Goal: Task Accomplishment & Management: Complete application form

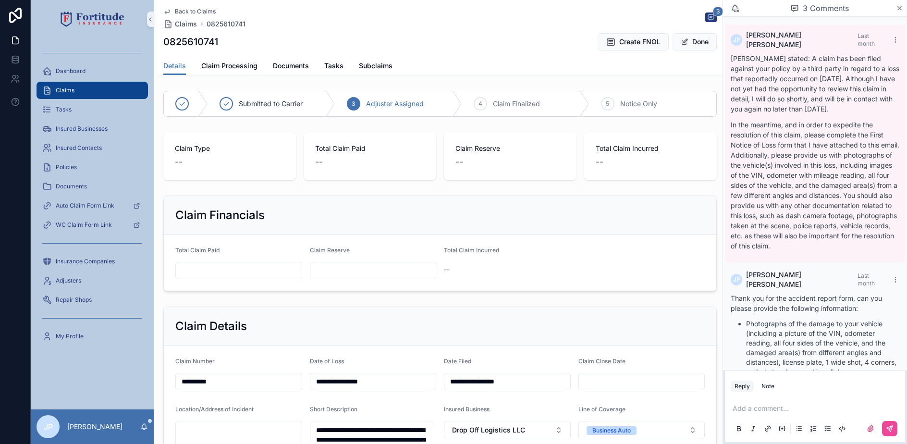
scroll to position [188, 0]
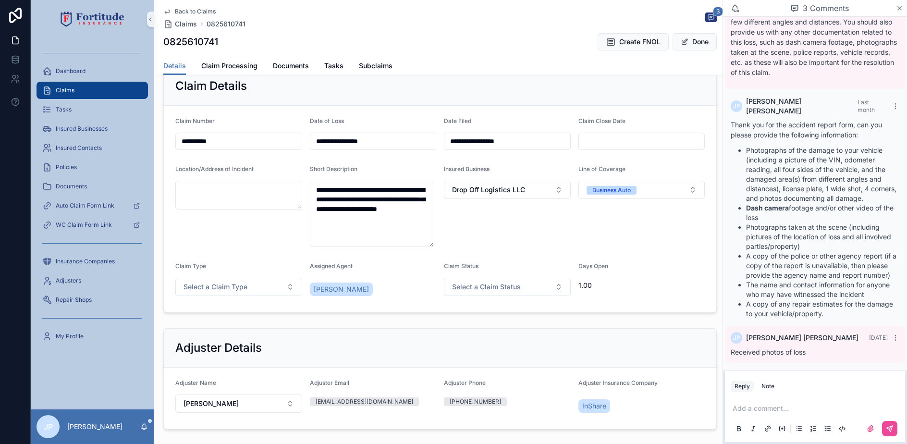
click at [104, 89] on div "Claims" at bounding box center [92, 90] width 100 height 15
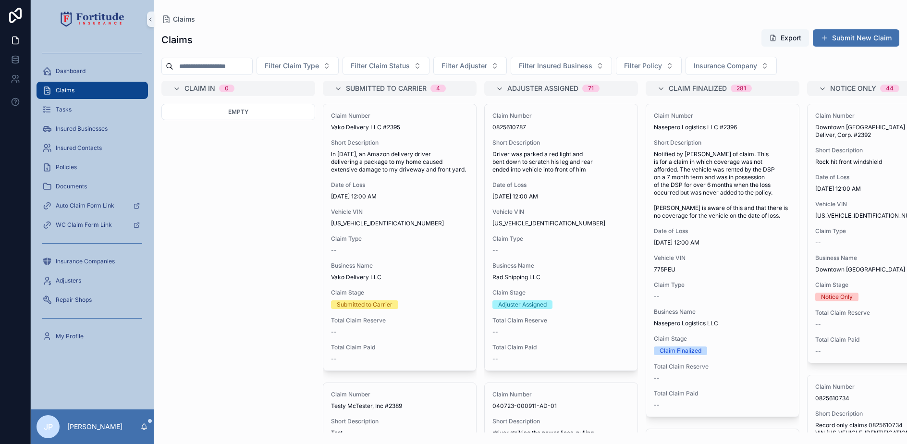
click at [214, 68] on input "scrollable content" at bounding box center [212, 66] width 79 height 13
paste input "**********"
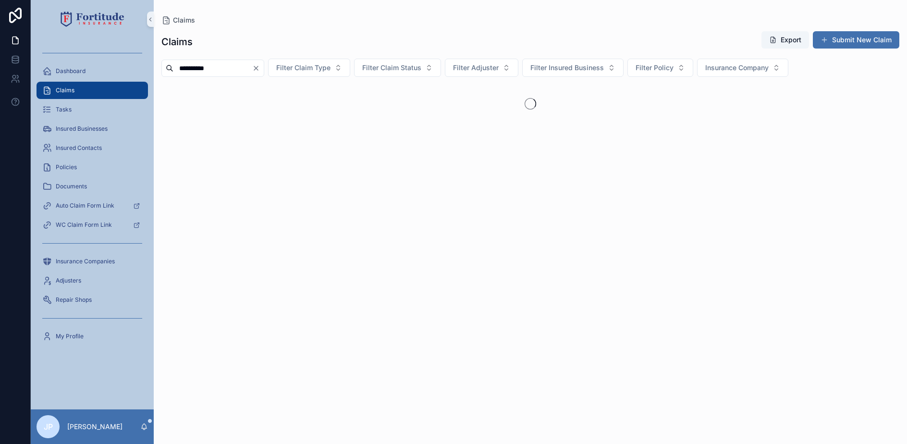
type input "**********"
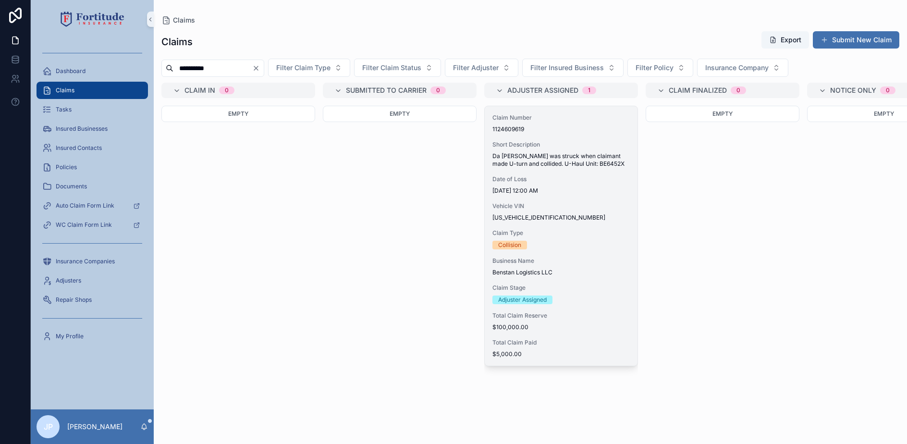
click at [509, 181] on span "Date of Loss" at bounding box center [561, 179] width 137 height 8
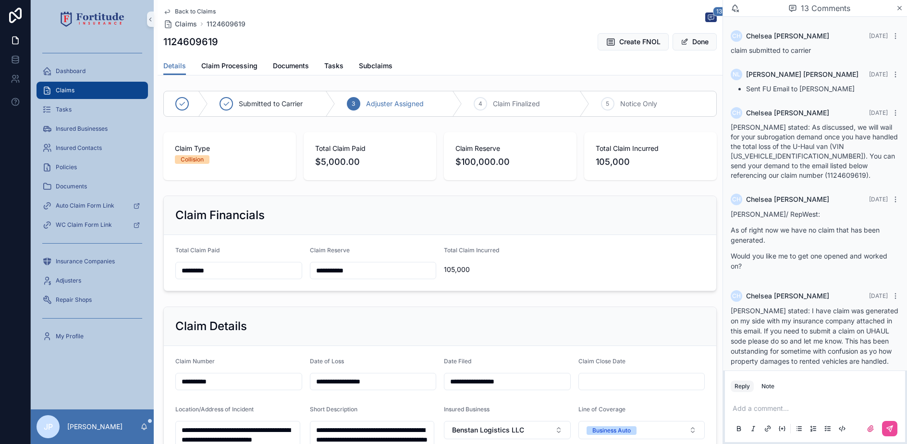
scroll to position [1155, 0]
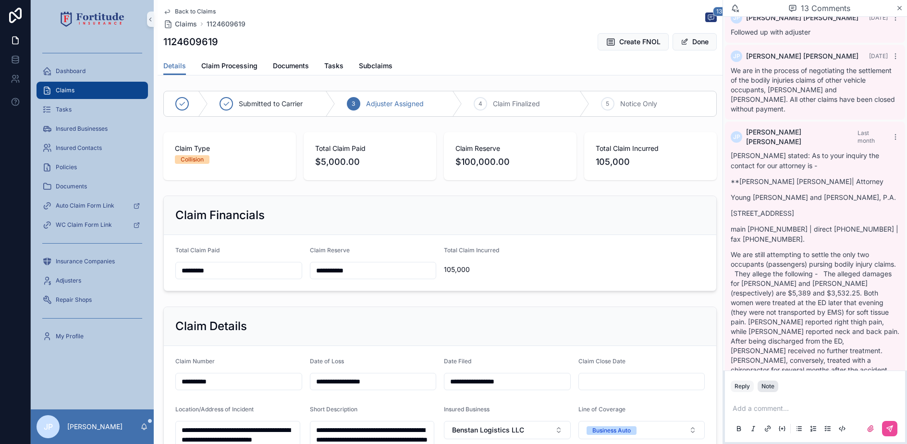
click at [776, 388] on button "Note" at bounding box center [768, 387] width 21 height 12
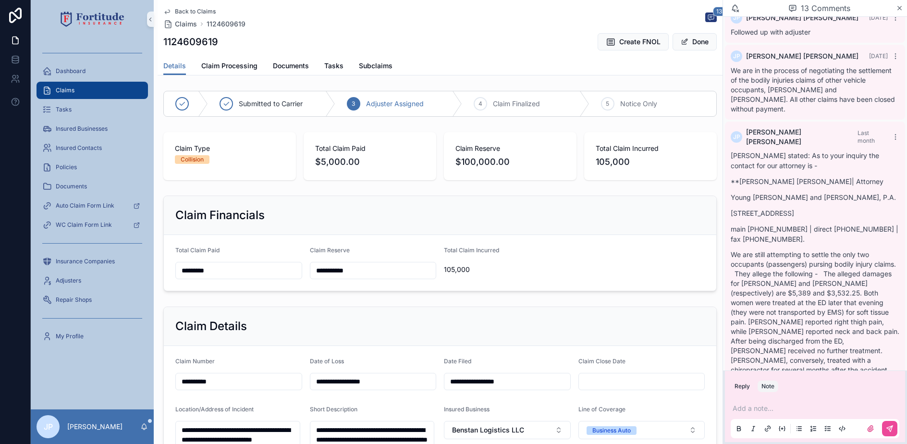
click at [764, 409] on p "scrollable content" at bounding box center [817, 409] width 169 height 10
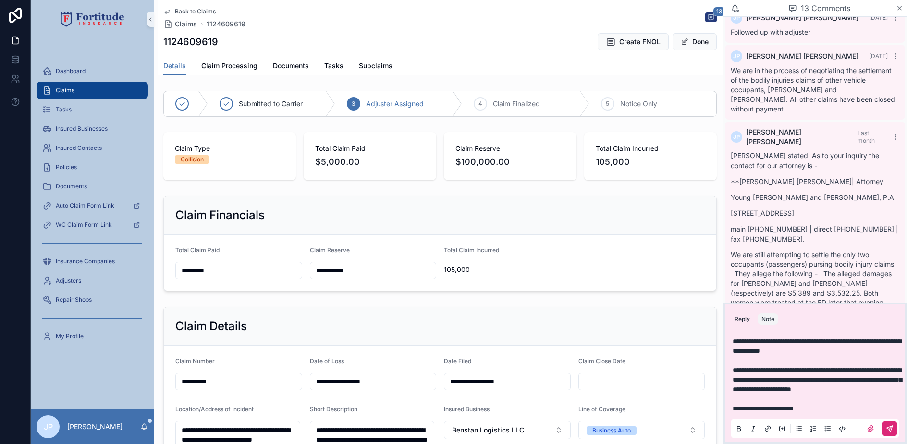
click at [887, 428] on icon "scrollable content" at bounding box center [890, 429] width 8 height 8
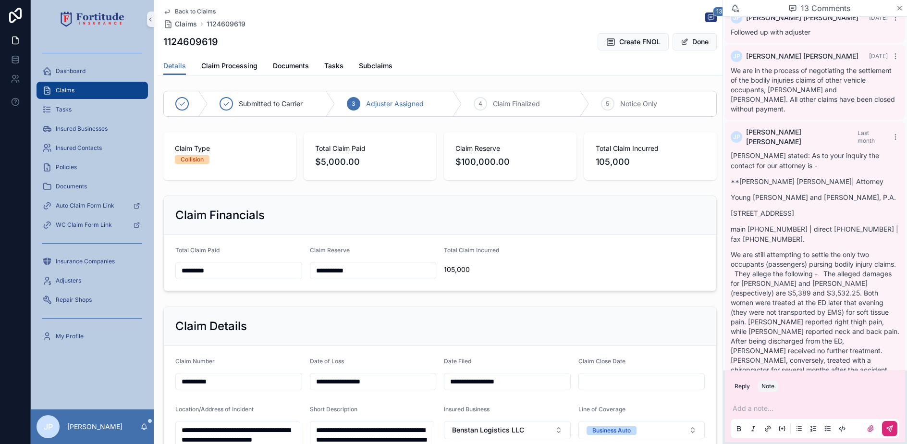
click at [320, 60] on div "Details Claim Processing Documents Tasks Subclaims" at bounding box center [440, 66] width 554 height 18
click at [324, 62] on span "Tasks" at bounding box center [333, 66] width 19 height 10
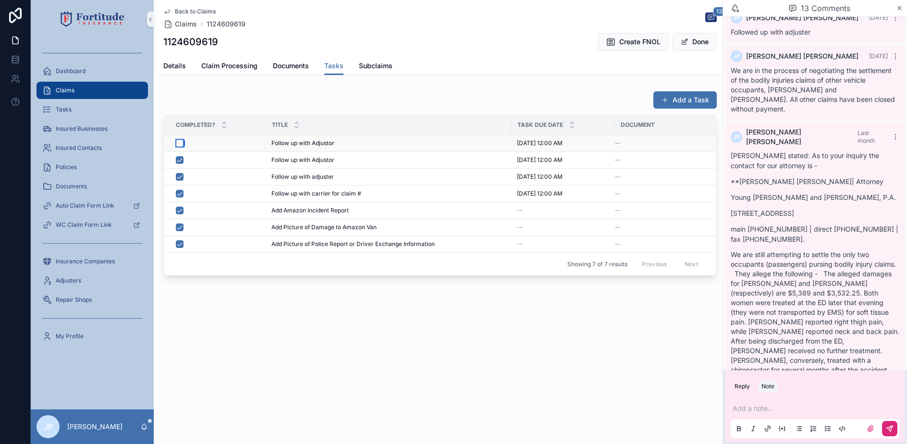
click at [179, 145] on button "scrollable content" at bounding box center [180, 143] width 8 height 8
click at [667, 98] on span "scrollable content" at bounding box center [665, 100] width 8 height 8
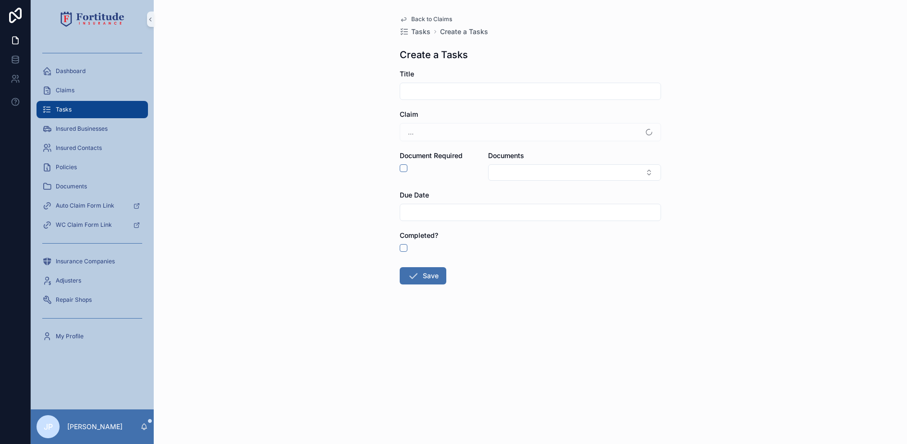
click at [469, 98] on input "scrollable content" at bounding box center [530, 91] width 260 height 13
type input "**********"
click at [482, 215] on input "scrollable content" at bounding box center [530, 212] width 260 height 13
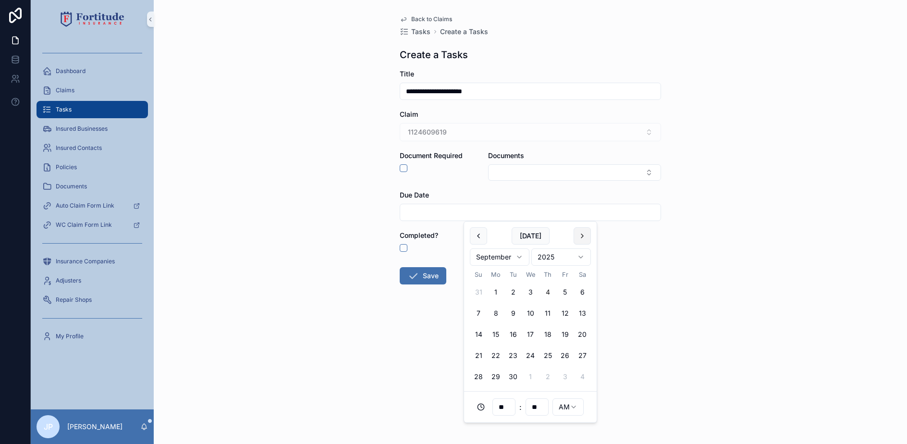
click at [574, 240] on button "scrollable content" at bounding box center [582, 235] width 17 height 17
click at [548, 379] on button "30" at bounding box center [547, 376] width 17 height 17
type input "**********"
click at [415, 278] on icon "scrollable content" at bounding box center [414, 276] width 12 height 12
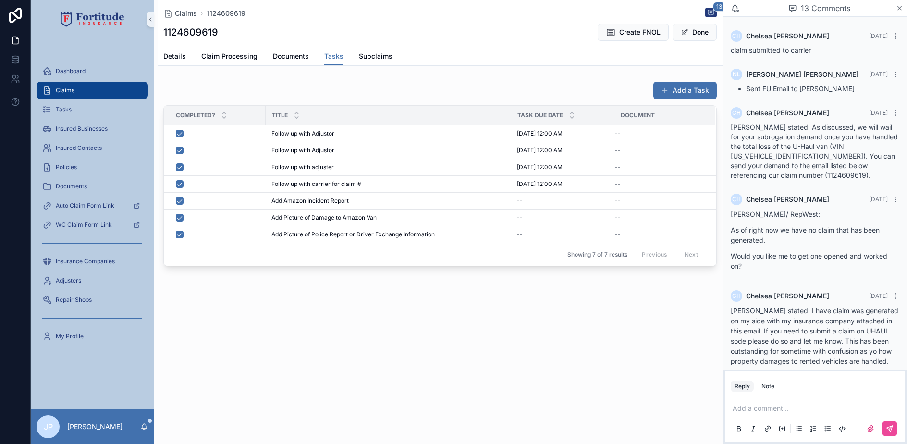
scroll to position [1272, 0]
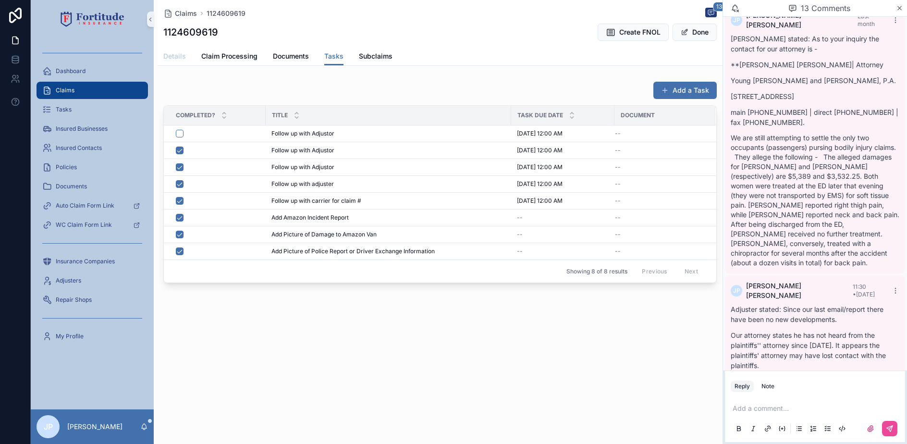
click at [166, 52] on span "Details" at bounding box center [174, 56] width 23 height 10
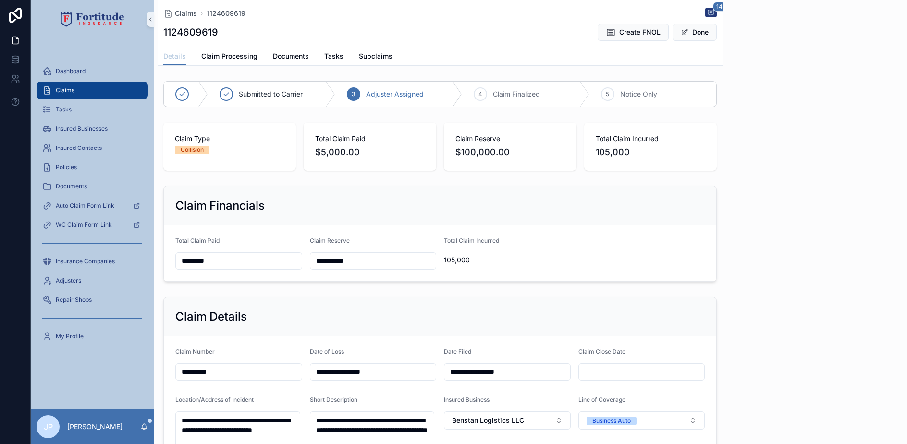
scroll to position [1272, 0]
